Goal: Transaction & Acquisition: Obtain resource

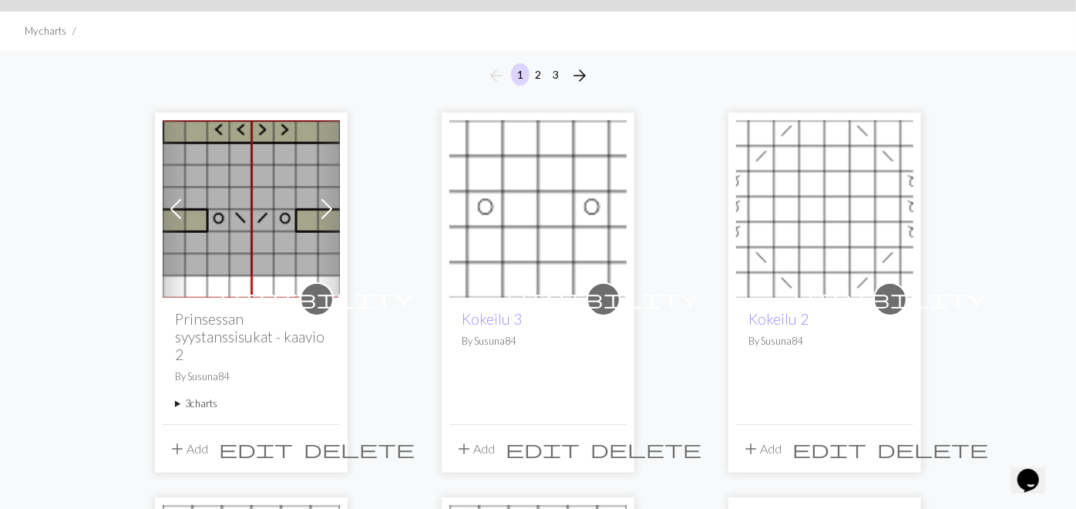
scroll to position [171, 0]
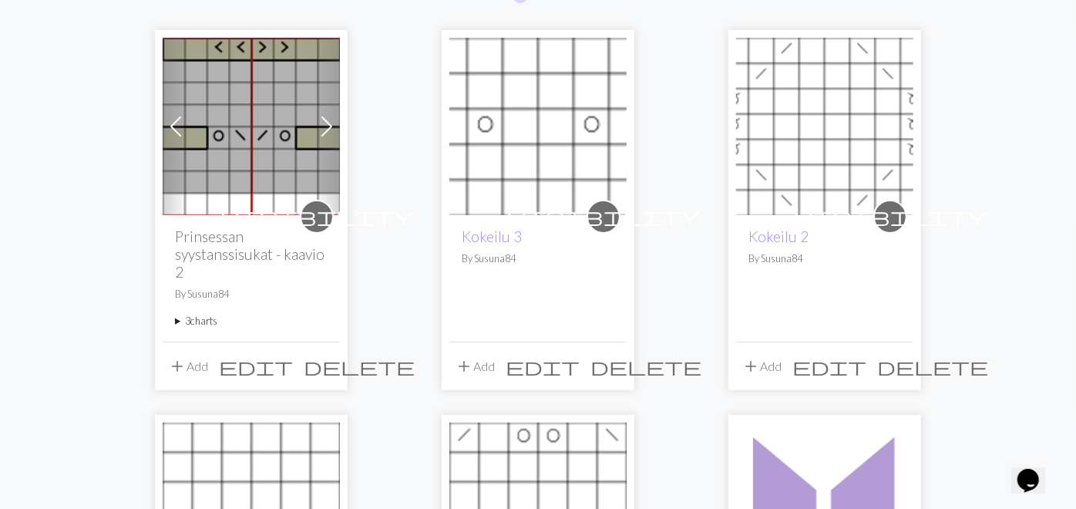
click at [175, 320] on summary "3 charts" at bounding box center [251, 321] width 153 height 15
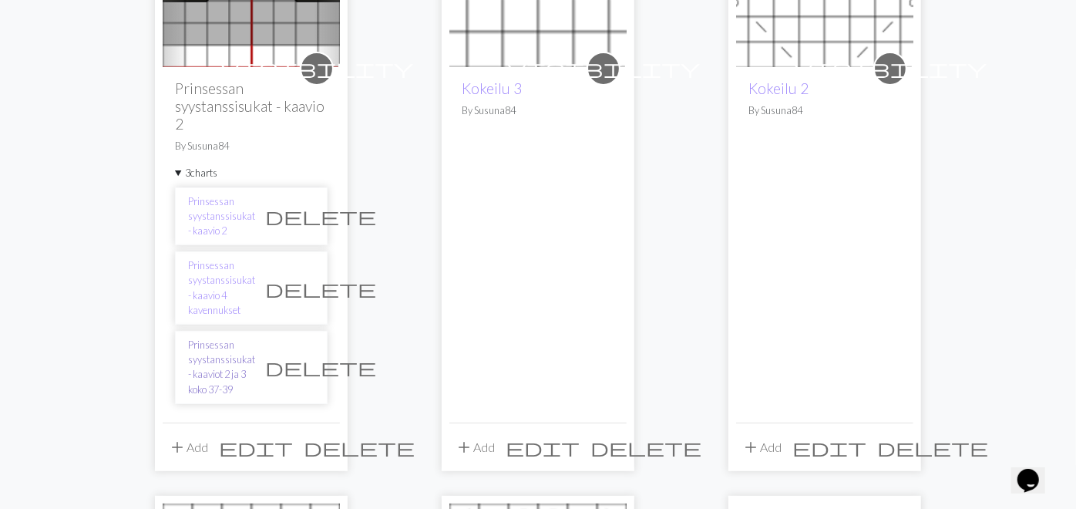
scroll to position [342, 0]
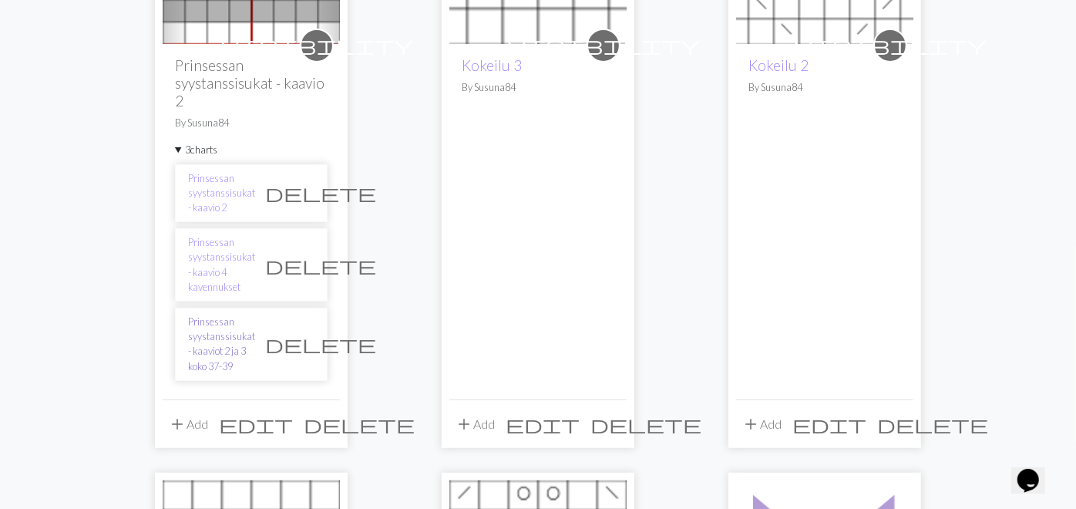
click at [188, 319] on link "Prinsessan syystanssisukat - kaaviot 2 ja 3 koko 37-39" at bounding box center [221, 344] width 67 height 59
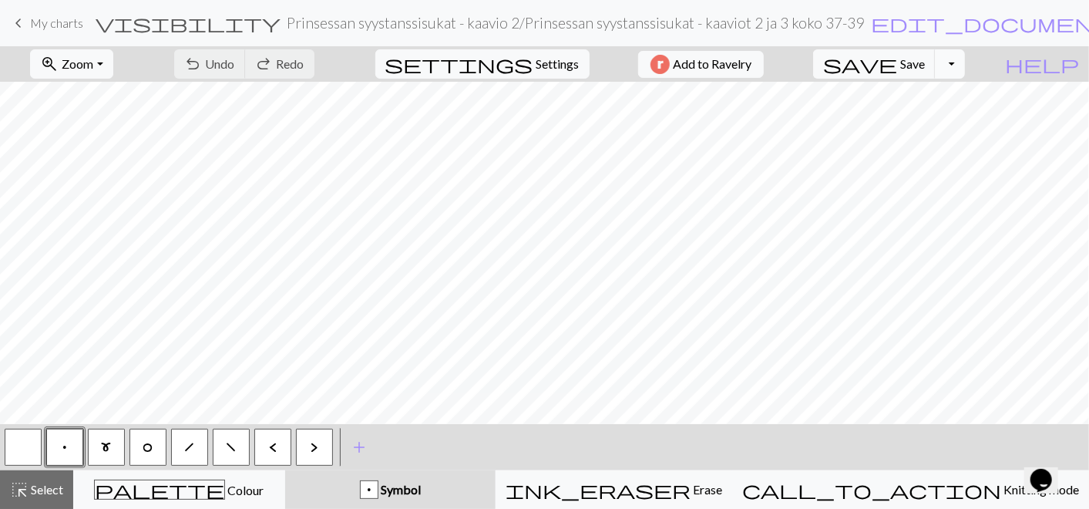
click at [965, 70] on button "Toggle Dropdown" at bounding box center [949, 63] width 29 height 29
click at [955, 125] on button "save_alt Download" at bounding box center [837, 121] width 254 height 25
click at [965, 59] on button "Toggle Dropdown" at bounding box center [949, 63] width 29 height 29
click at [965, 57] on button "Toggle Dropdown" at bounding box center [949, 63] width 29 height 29
click at [544, 63] on span "Settings" at bounding box center [558, 64] width 43 height 19
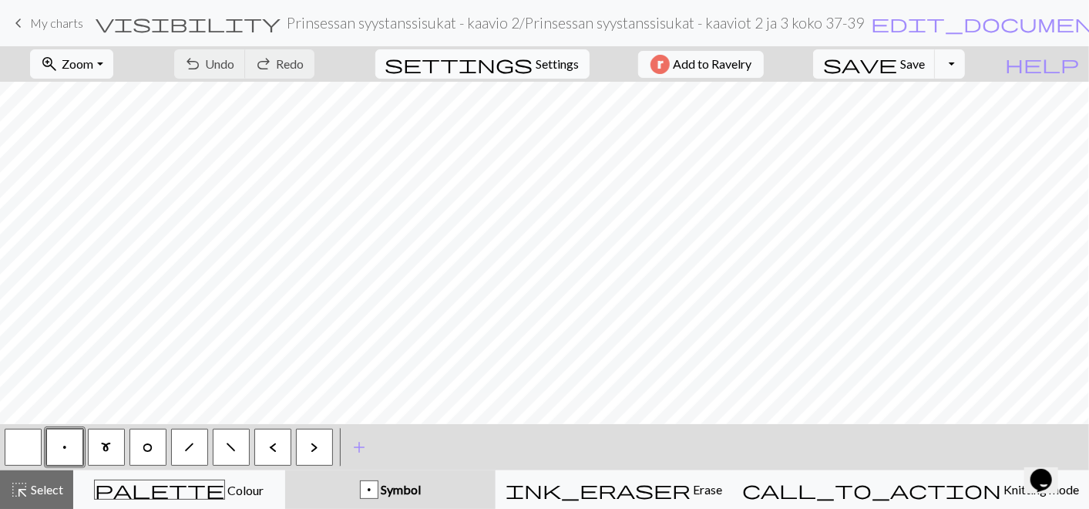
select select "aran"
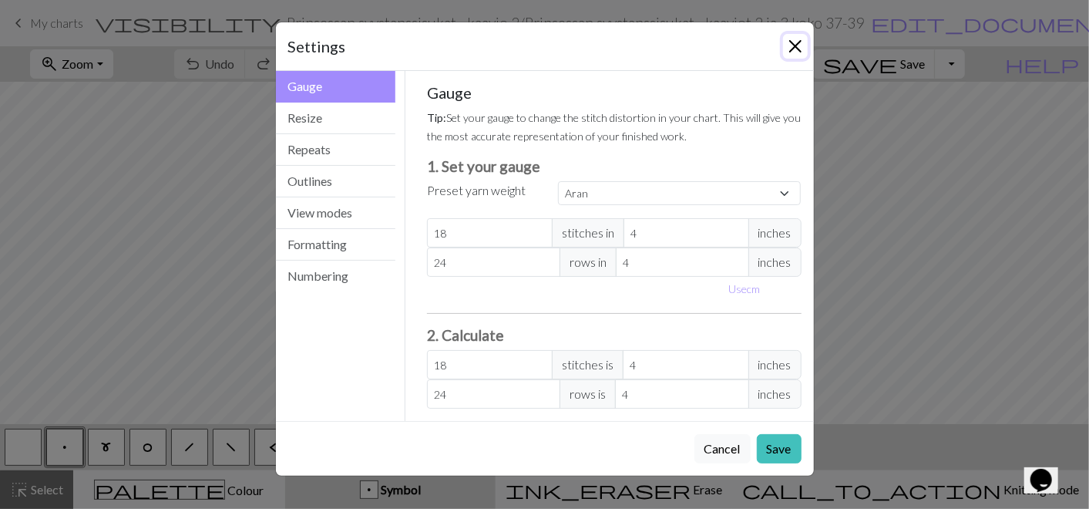
click at [795, 45] on button "Close" at bounding box center [795, 46] width 25 height 25
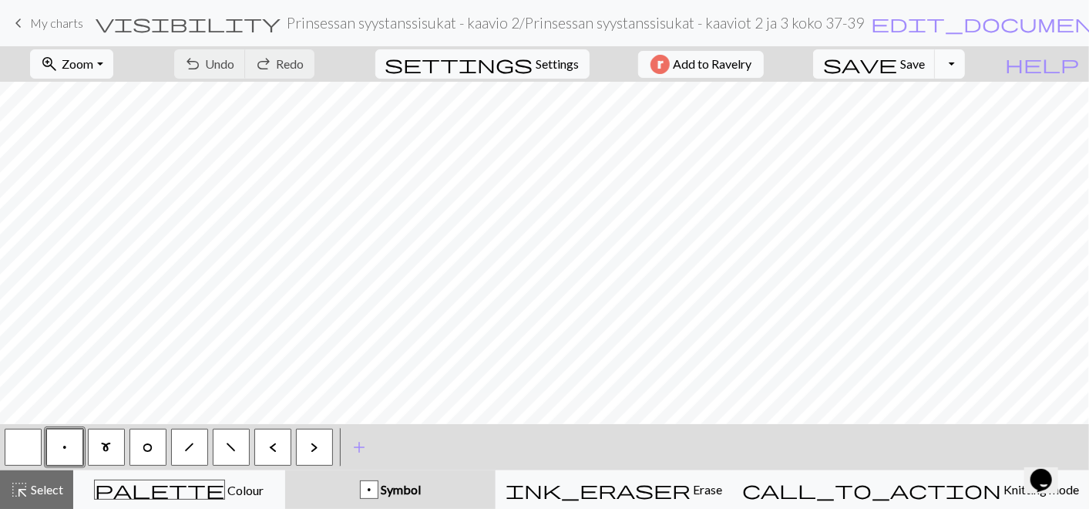
click at [965, 70] on button "Toggle Dropdown" at bounding box center [949, 63] width 29 height 29
click at [942, 125] on button "save_alt Download" at bounding box center [837, 121] width 254 height 25
click at [752, 59] on span "Add to Ravelry" at bounding box center [712, 64] width 79 height 19
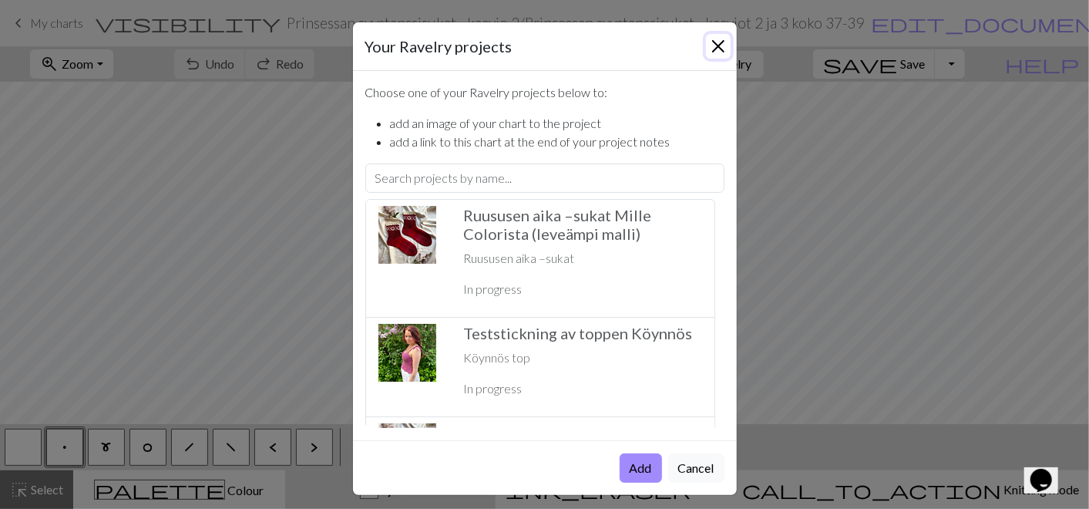
click at [718, 46] on button "Close" at bounding box center [718, 46] width 25 height 25
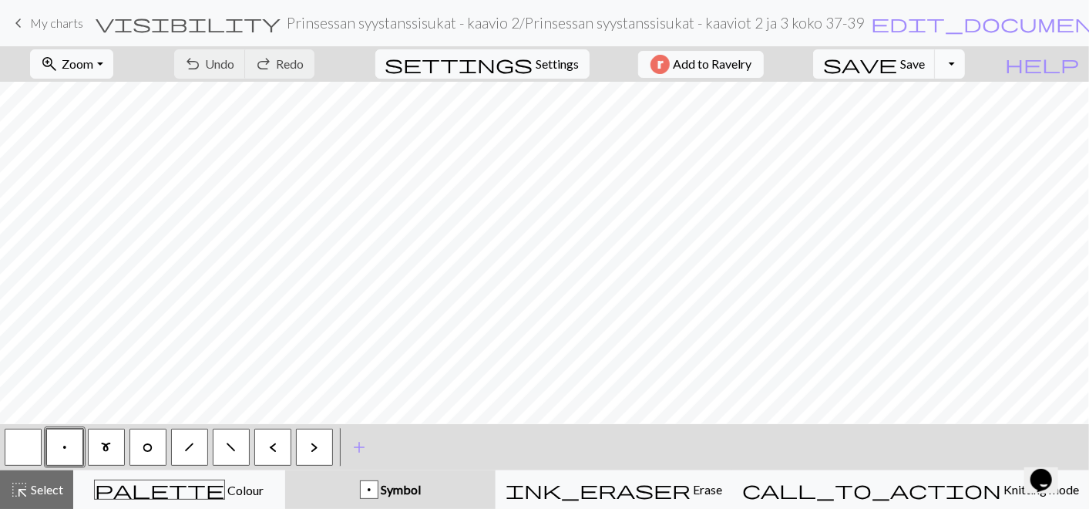
click at [965, 62] on button "Toggle Dropdown" at bounding box center [949, 63] width 29 height 29
click at [965, 114] on button "save_alt Download" at bounding box center [837, 121] width 254 height 25
click at [965, 66] on button "Toggle Dropdown" at bounding box center [949, 63] width 29 height 29
click at [949, 124] on button "save_alt Download" at bounding box center [837, 121] width 254 height 25
click at [965, 62] on button "Toggle Dropdown" at bounding box center [949, 63] width 29 height 29
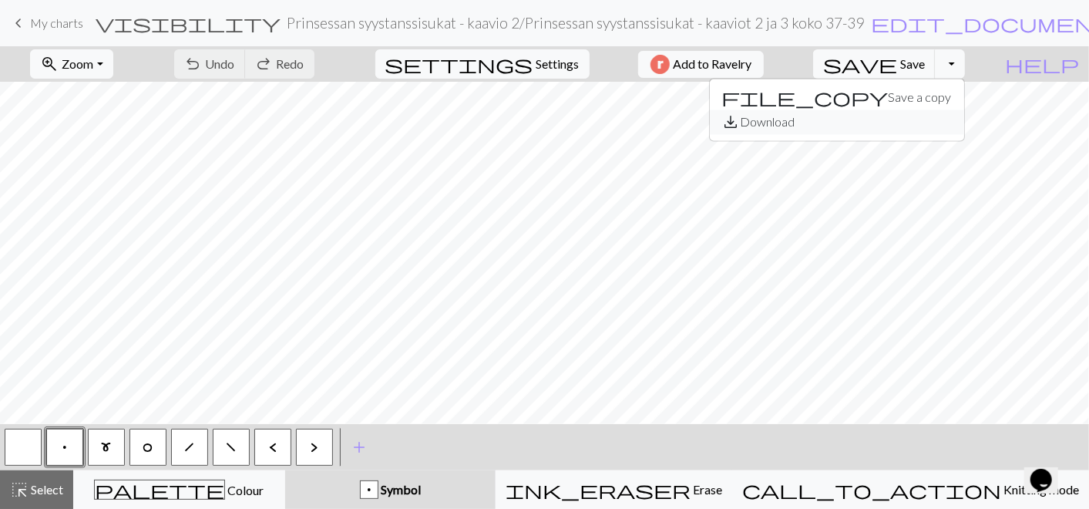
click at [955, 123] on button "save_alt Download" at bounding box center [837, 121] width 254 height 25
click at [965, 63] on button "Toggle Dropdown" at bounding box center [949, 63] width 29 height 29
click at [965, 115] on button "save_alt Download" at bounding box center [837, 121] width 254 height 25
click at [738, 57] on span "Add to Ravelry" at bounding box center [712, 64] width 79 height 19
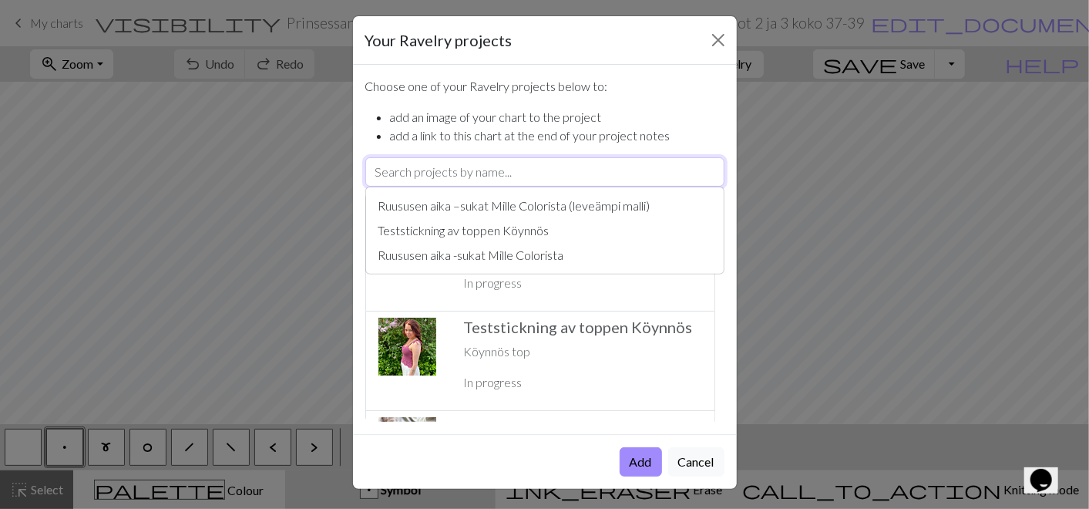
click at [594, 164] on input "text" at bounding box center [544, 171] width 359 height 29
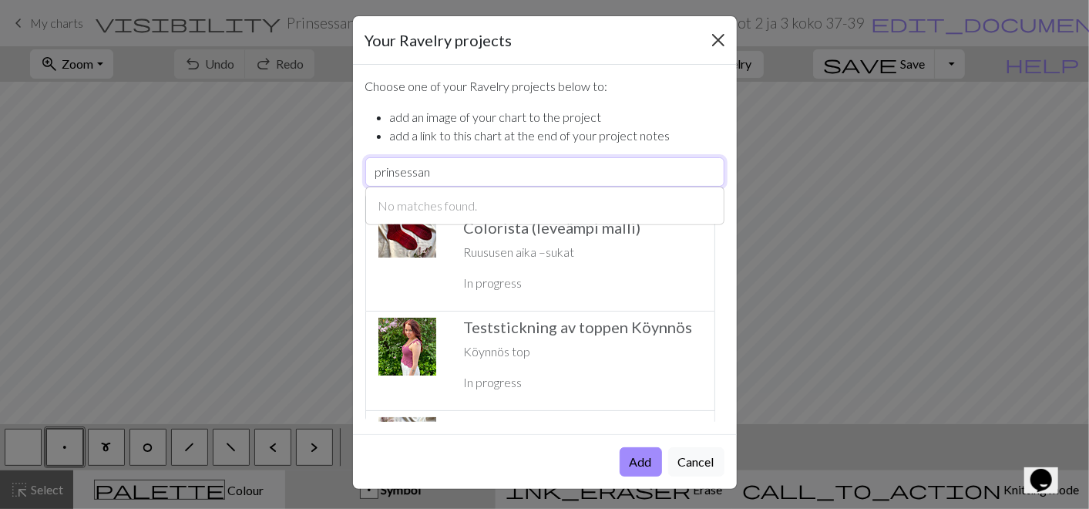
type input "prinsessan"
click at [708, 39] on button "Close" at bounding box center [718, 40] width 25 height 25
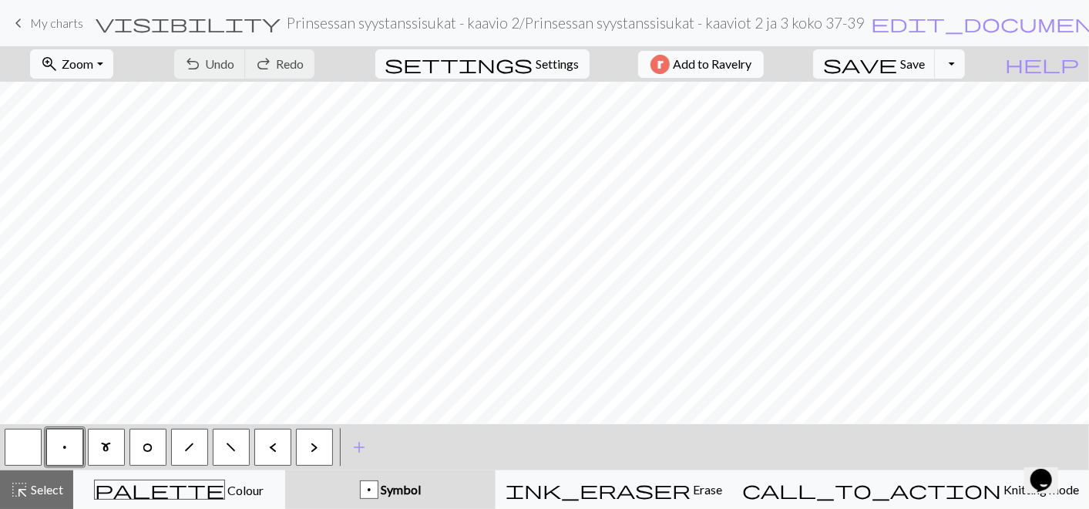
click at [735, 57] on span "Add to Ravelry" at bounding box center [712, 64] width 79 height 19
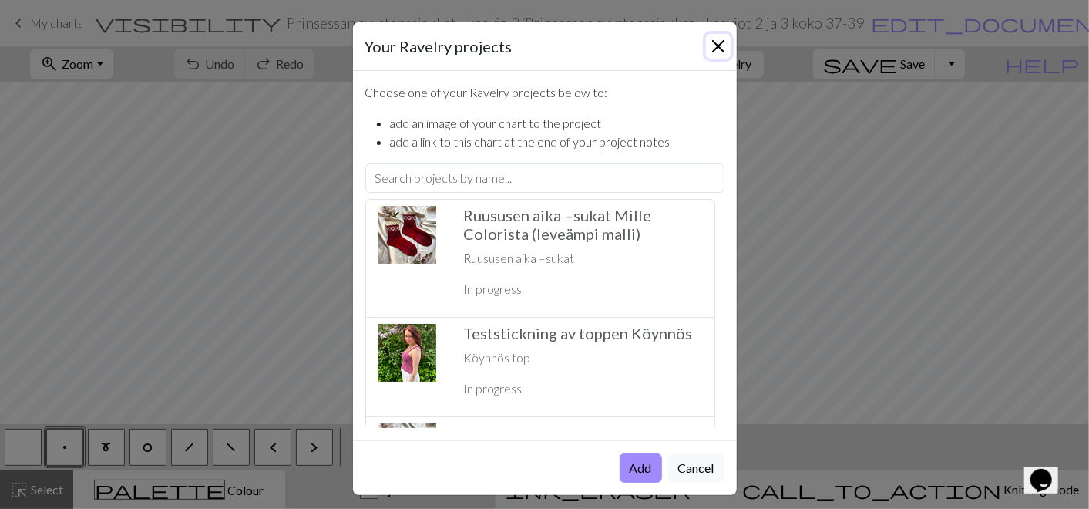
click at [715, 49] on button "Close" at bounding box center [718, 46] width 25 height 25
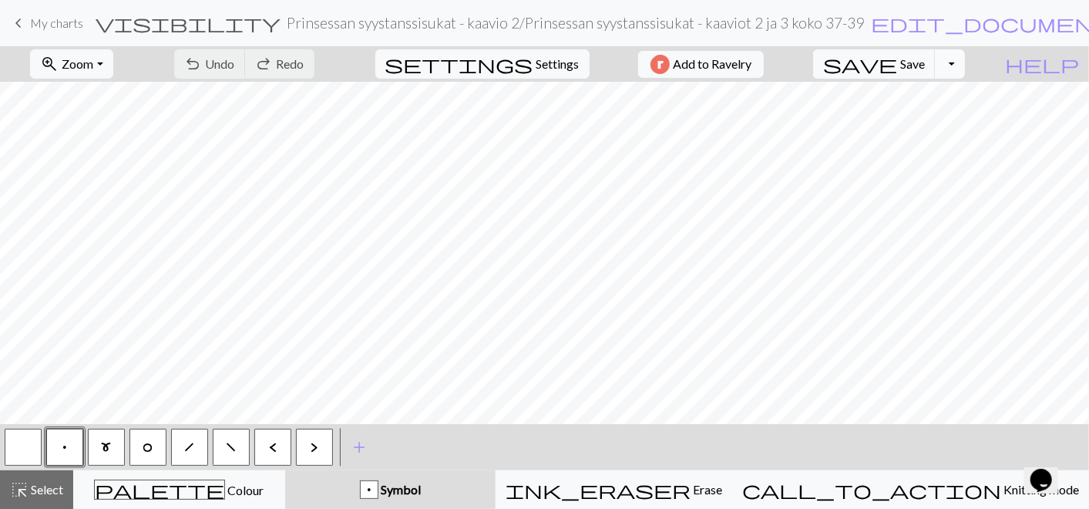
click at [965, 62] on button "Toggle Dropdown" at bounding box center [949, 63] width 29 height 29
click at [952, 119] on button "save_alt Download" at bounding box center [837, 121] width 254 height 25
click at [965, 69] on button "Toggle Dropdown" at bounding box center [949, 63] width 29 height 29
click at [963, 121] on button "save_alt Download" at bounding box center [837, 121] width 254 height 25
click at [722, 68] on span "Add to Ravelry" at bounding box center [712, 64] width 79 height 19
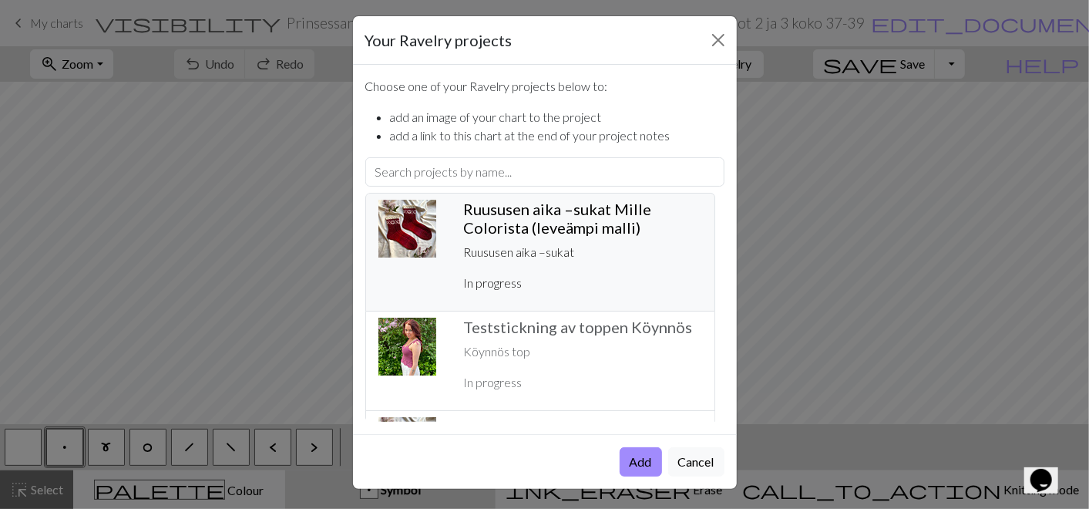
scroll to position [106, 0]
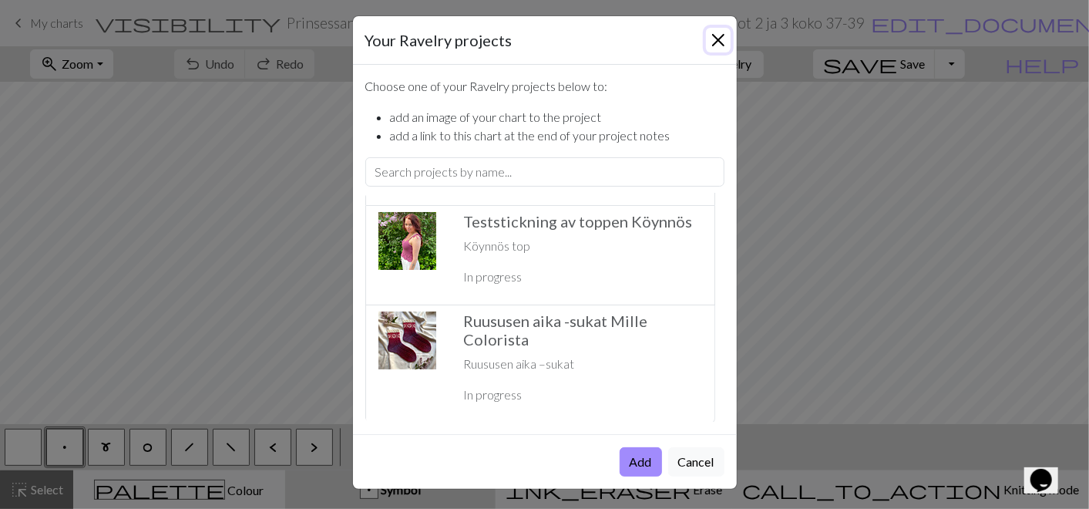
click at [716, 44] on button "Close" at bounding box center [718, 40] width 25 height 25
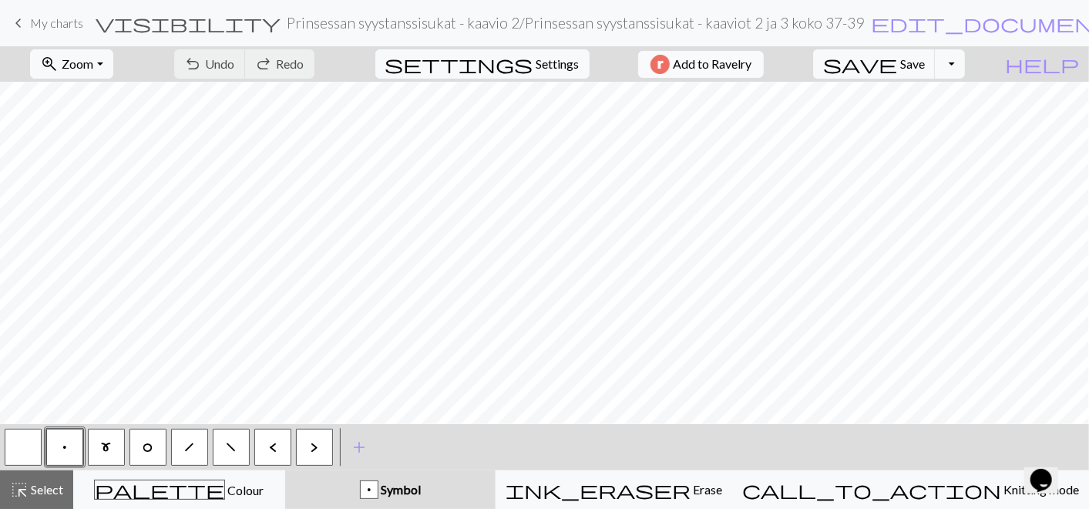
click at [742, 70] on span "Add to Ravelry" at bounding box center [712, 64] width 79 height 19
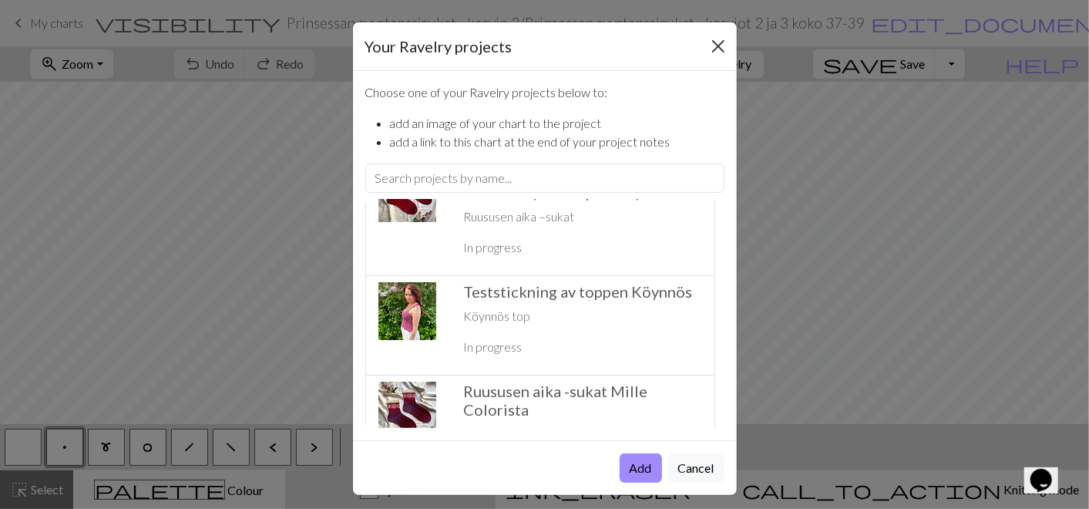
scroll to position [0, 0]
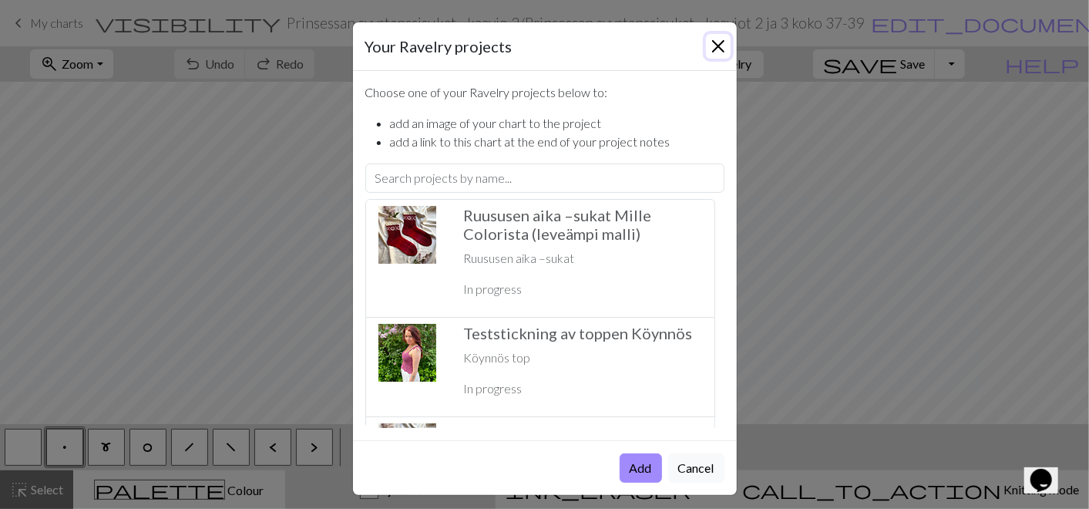
click at [709, 49] on button "Close" at bounding box center [718, 46] width 25 height 25
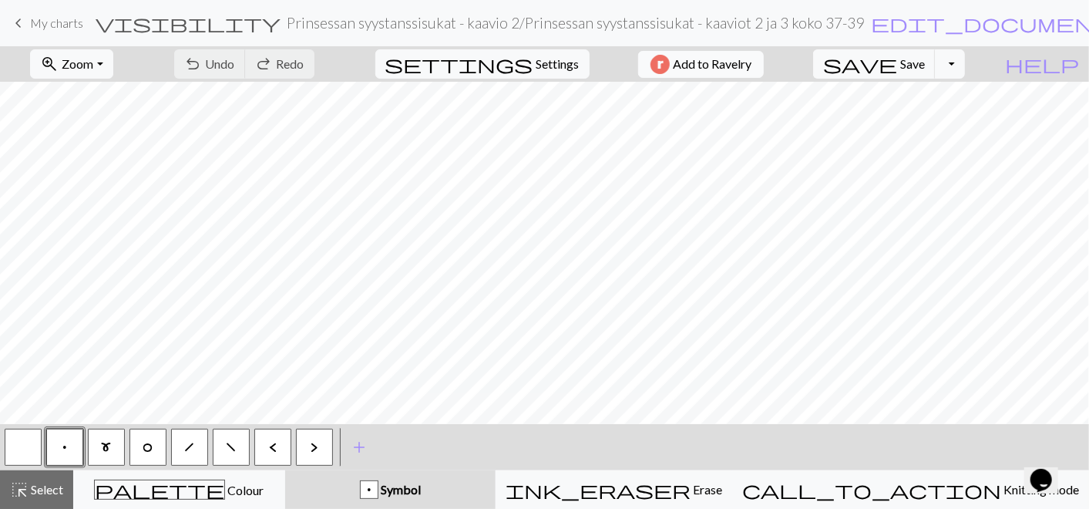
click at [742, 67] on span "Add to Ravelry" at bounding box center [712, 64] width 79 height 19
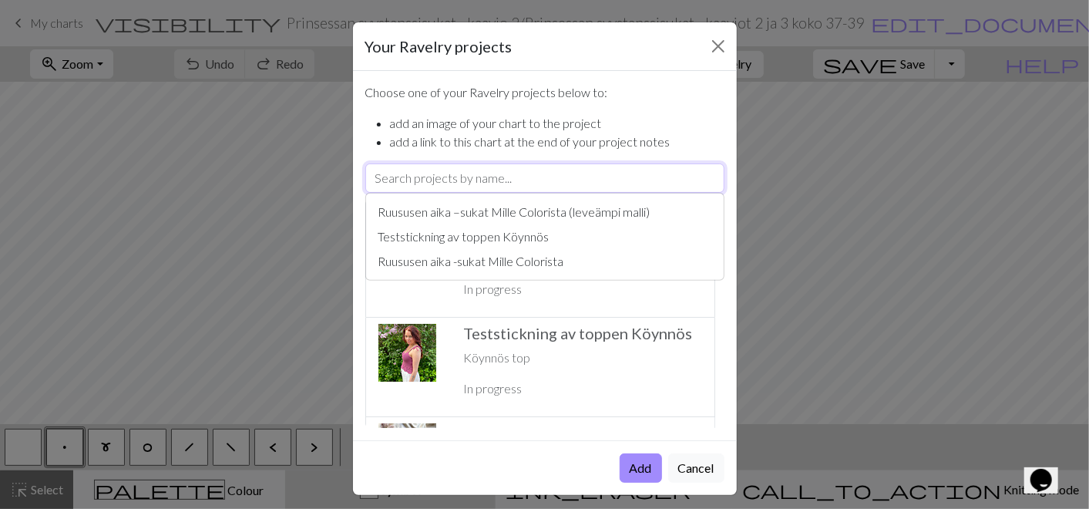
click at [543, 182] on input "text" at bounding box center [544, 177] width 359 height 29
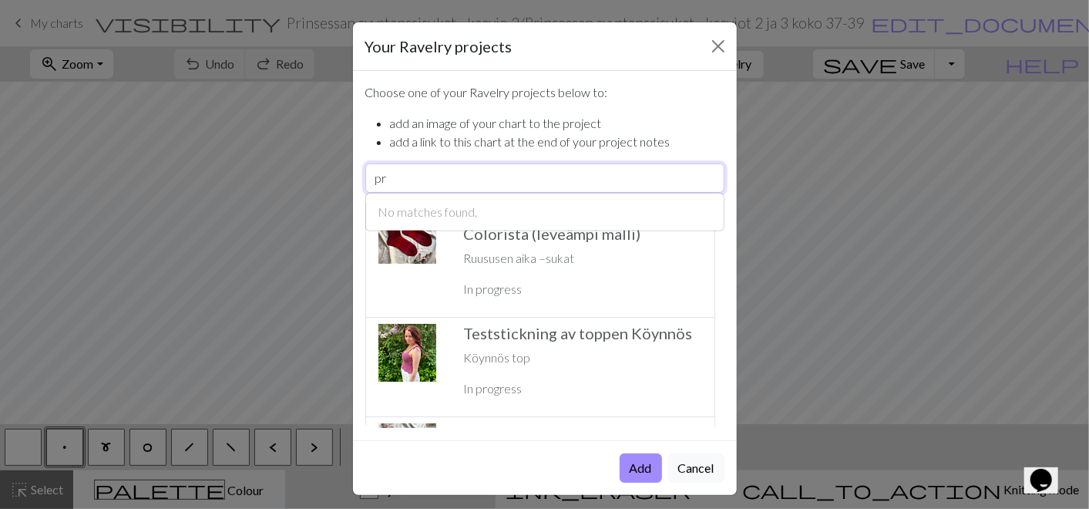
type input "p"
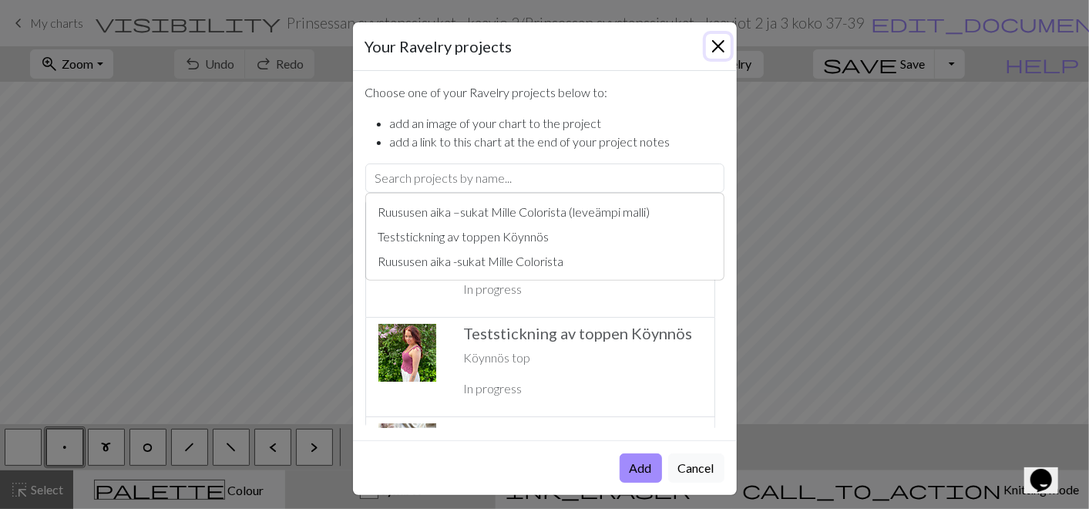
click at [711, 46] on button "Close" at bounding box center [718, 46] width 25 height 25
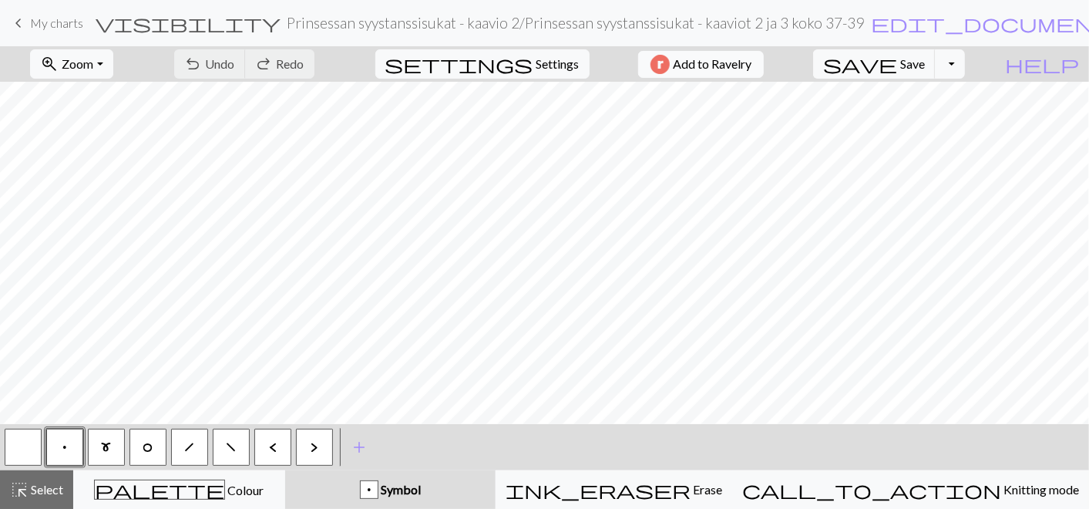
click at [752, 63] on span "Add to Ravelry" at bounding box center [712, 64] width 79 height 19
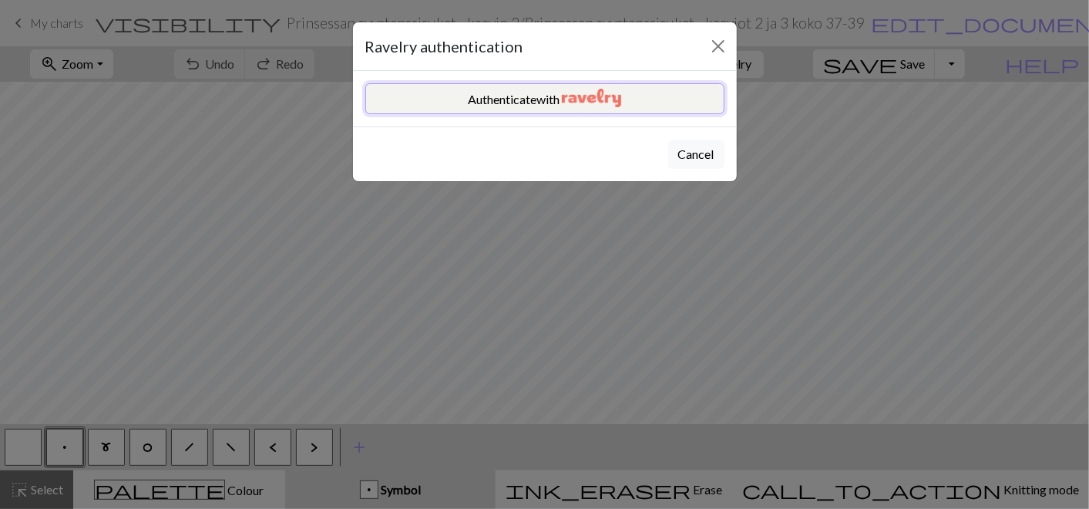
click at [626, 99] on button "Authenticate with" at bounding box center [544, 98] width 359 height 31
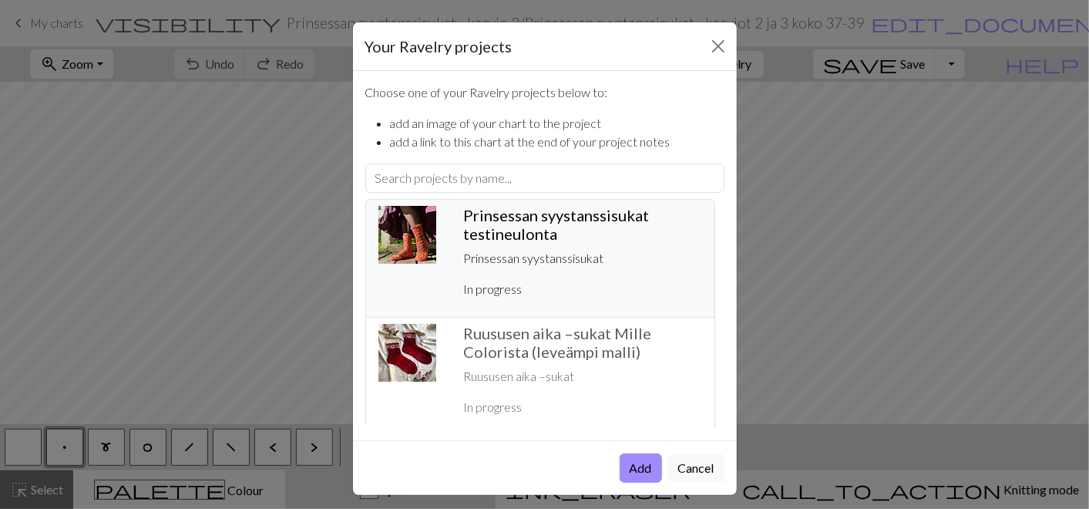
click at [549, 221] on h5 "Prinsessan syystanssisukat testineulonta ️" at bounding box center [583, 224] width 238 height 37
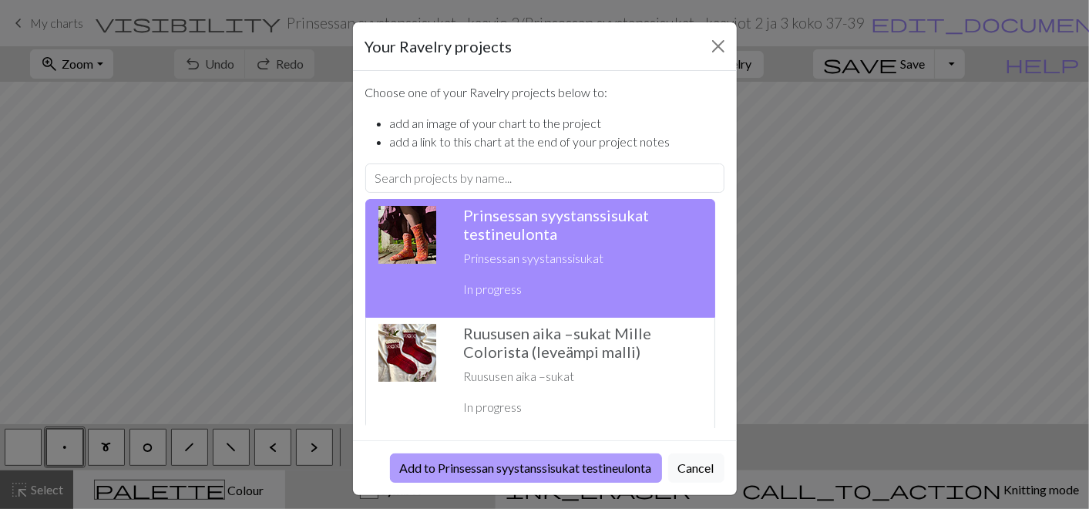
click at [562, 469] on button "Add to Prinsessan syystanssisukat testineulonta" at bounding box center [526, 467] width 272 height 29
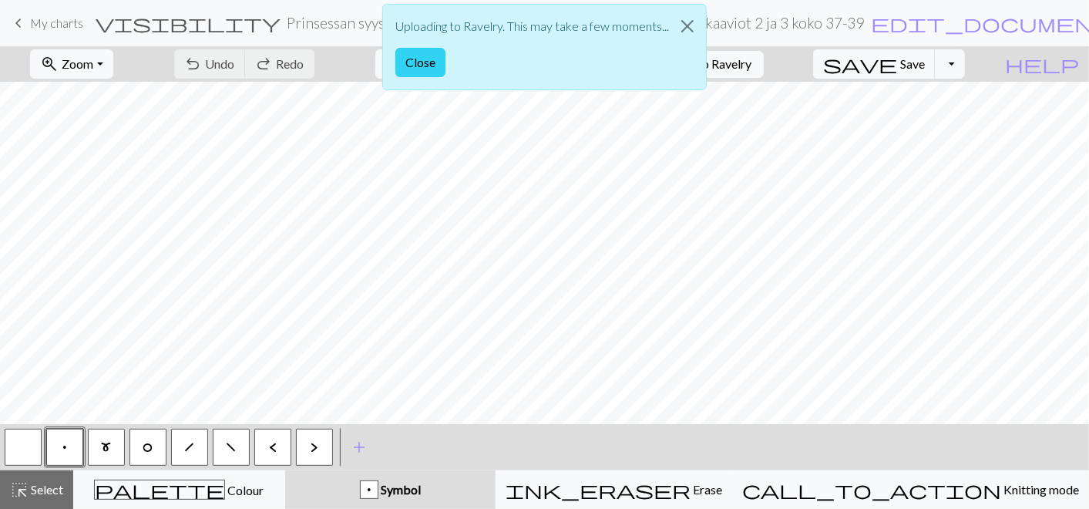
click at [440, 64] on button "Close" at bounding box center [421, 62] width 50 height 29
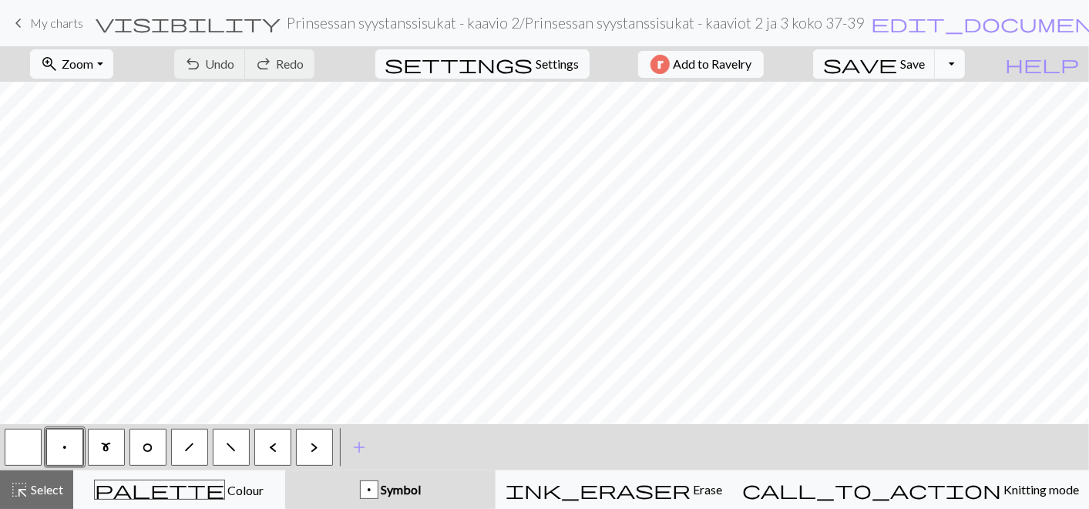
click at [965, 63] on button "Toggle Dropdown" at bounding box center [949, 63] width 29 height 29
click at [957, 125] on button "save_alt Download" at bounding box center [837, 121] width 254 height 25
